Goal: Task Accomplishment & Management: Manage account settings

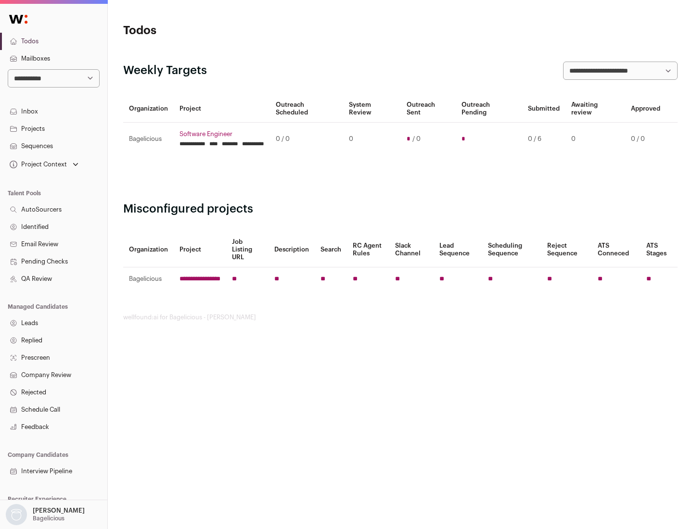
click at [53, 128] on link "Projects" at bounding box center [53, 128] width 107 height 17
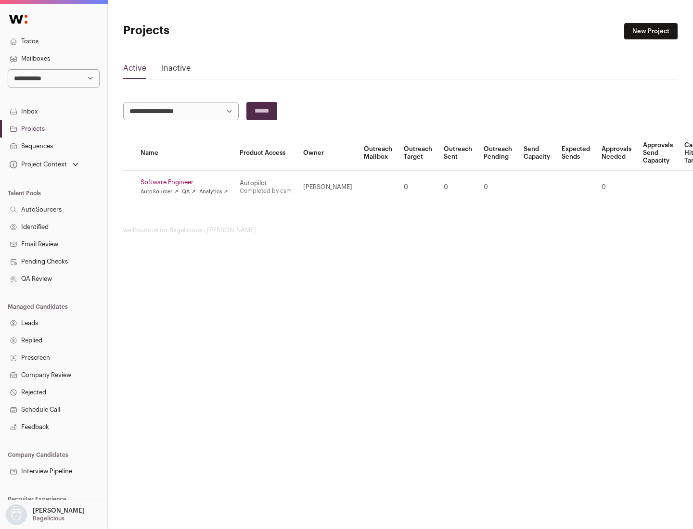
click at [187, 182] on link "Software Engineer" at bounding box center [185, 183] width 88 height 8
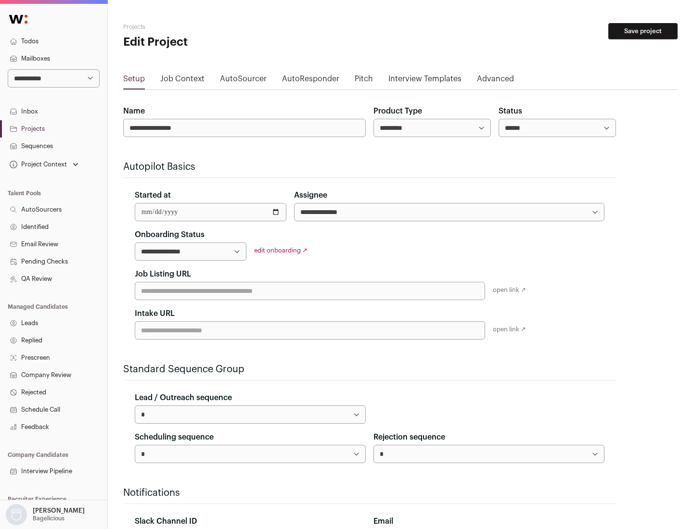
click at [643, 31] on button "Save project" at bounding box center [642, 31] width 69 height 16
